Goal: Find specific page/section: Find specific page/section

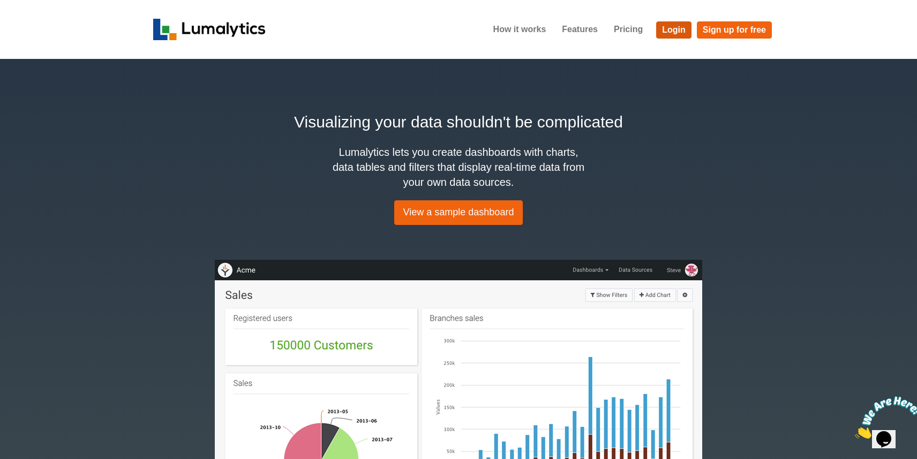
click at [682, 29] on link "Login" at bounding box center [673, 29] width 35 height 17
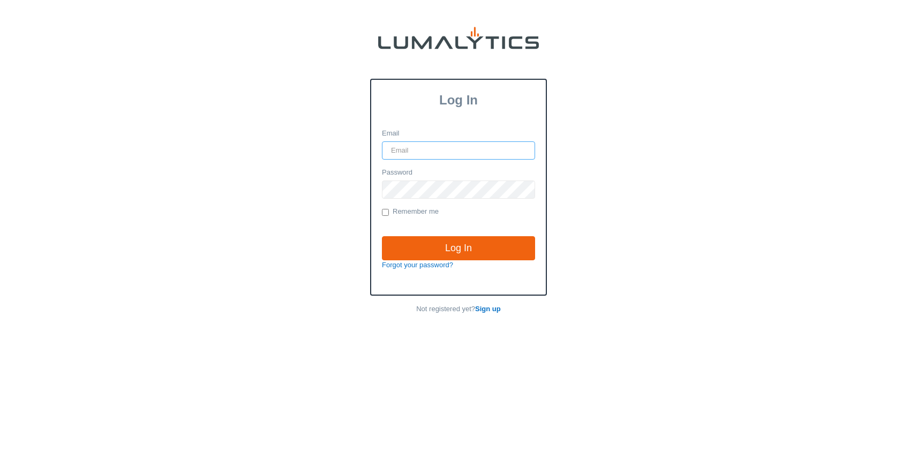
type input "[PERSON_NAME][EMAIL_ADDRESS][DOMAIN_NAME]"
click at [459, 247] on input "Log In" at bounding box center [458, 248] width 153 height 25
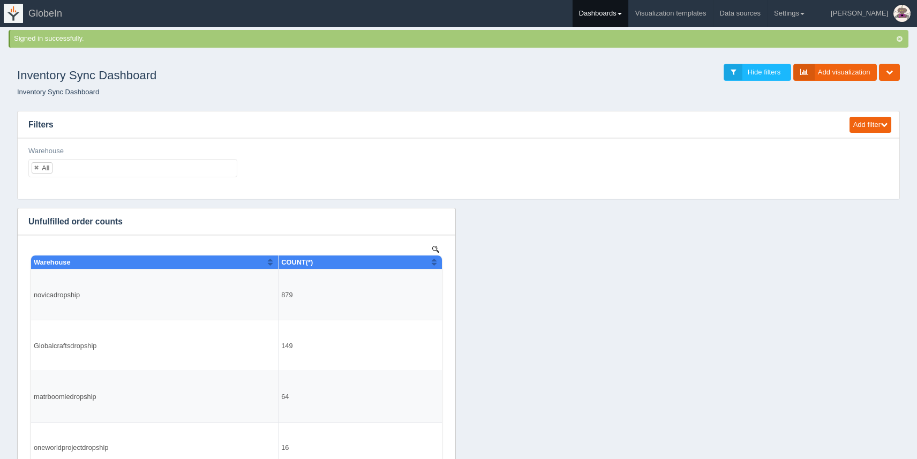
click at [628, 8] on link "Dashboards" at bounding box center [601, 13] width 56 height 27
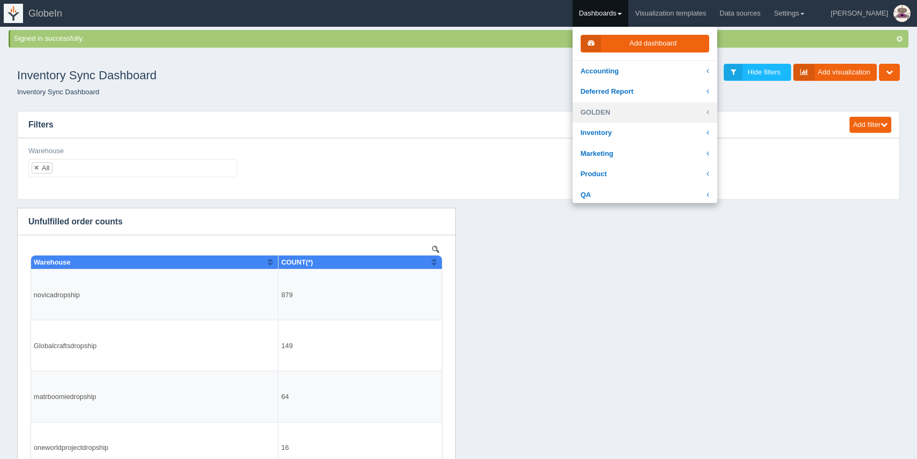
click at [659, 116] on link "GOLDEN" at bounding box center [645, 112] width 145 height 21
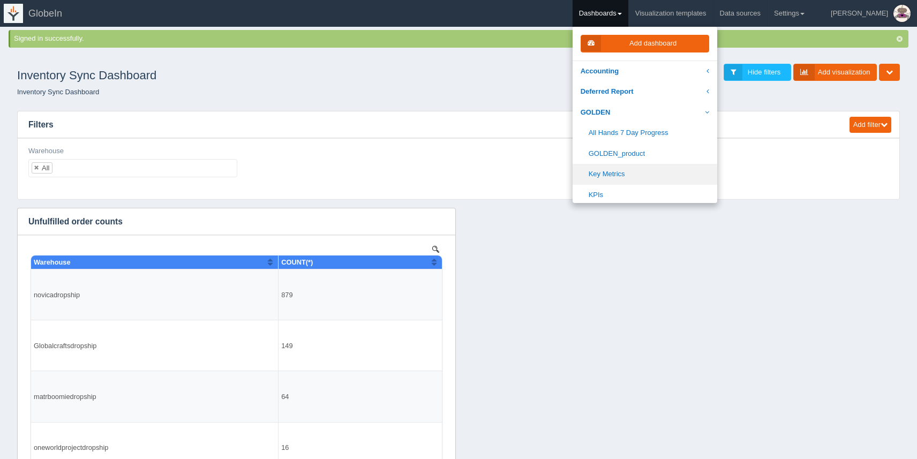
click at [667, 174] on link "Key Metrics" at bounding box center [645, 174] width 145 height 21
